Goal: Entertainment & Leisure: Consume media (video, audio)

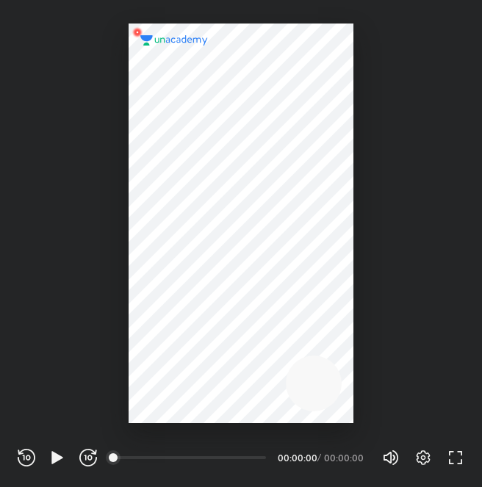
scroll to position [487, 482]
click at [416, 454] on icon "button" at bounding box center [423, 458] width 18 height 18
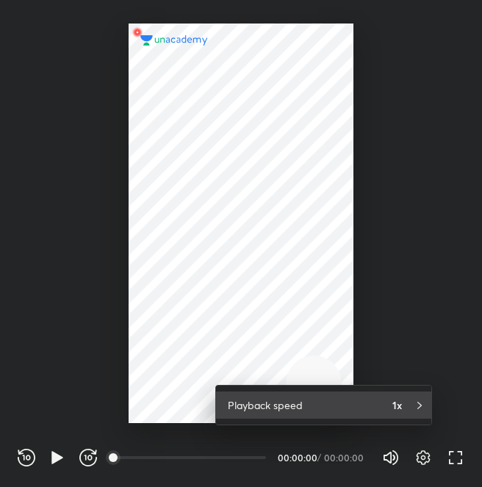
click at [417, 408] on icon at bounding box center [420, 406] width 12 height 12
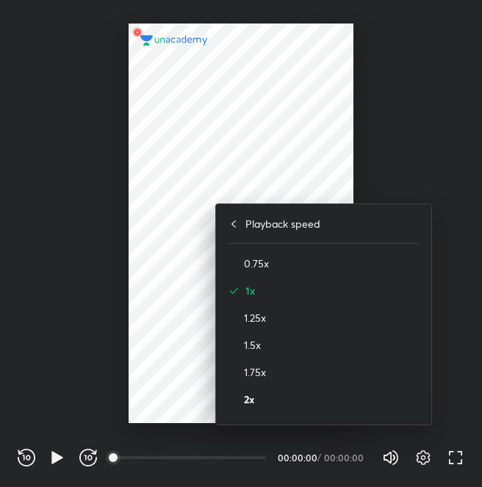
click at [271, 400] on h4 "2x" at bounding box center [332, 399] width 176 height 15
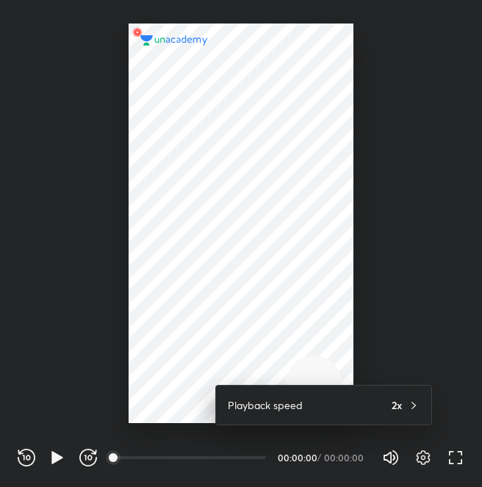
click at [156, 437] on div at bounding box center [241, 243] width 482 height 487
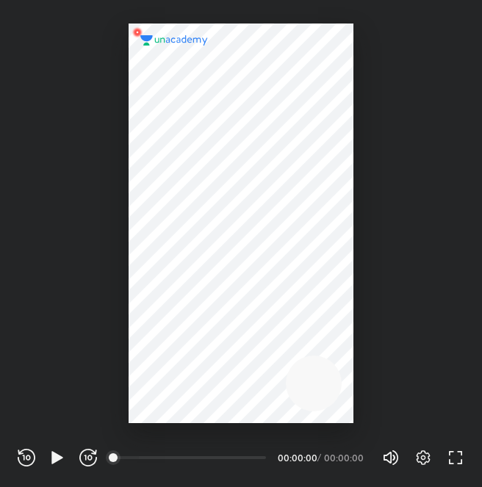
click at [139, 462] on div "00:00" at bounding box center [190, 458] width 151 height 15
click at [133, 459] on div "00:00" at bounding box center [190, 458] width 151 height 15
drag, startPoint x: 110, startPoint y: 455, endPoint x: 198, endPoint y: 467, distance: 88.3
click at [198, 467] on div "REWIND (J) PLAY (K) FORWARD (L) 00:00 00:00:00 / 00:00:00 Volume (M) 100% Setti…" at bounding box center [241, 458] width 447 height 22
click at [190, 462] on div "00:00" at bounding box center [190, 458] width 151 height 15
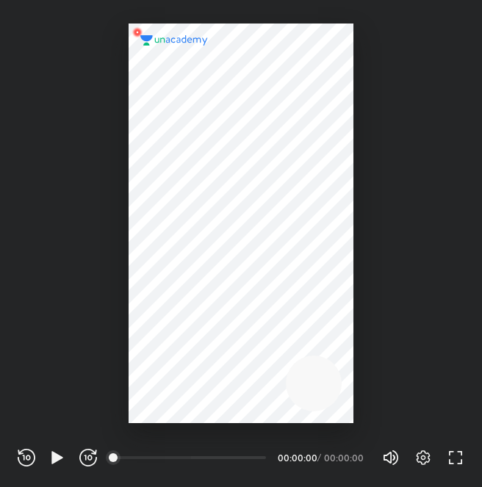
click at [190, 460] on div "00:00" at bounding box center [190, 458] width 151 height 15
click at [191, 458] on div "00:00" at bounding box center [190, 458] width 151 height 15
